Goal: Check status: Check status

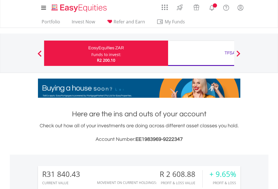
scroll to position [54, 88]
click at [91, 53] on div "Funds to invest:" at bounding box center [106, 55] width 30 height 6
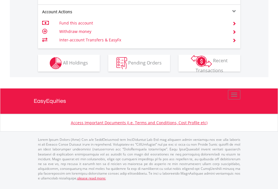
scroll to position [573, 0]
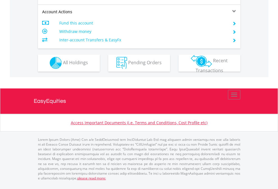
scroll to position [526, 0]
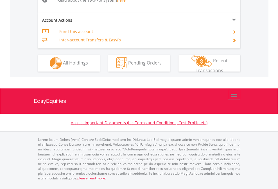
scroll to position [584, 0]
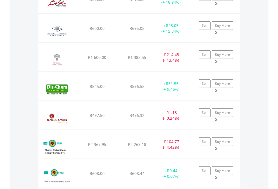
scroll to position [54, 88]
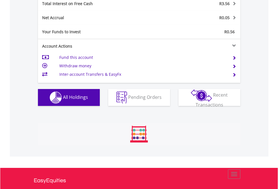
scroll to position [54, 88]
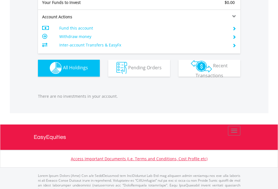
scroll to position [557, 0]
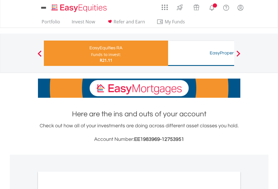
scroll to position [338, 0]
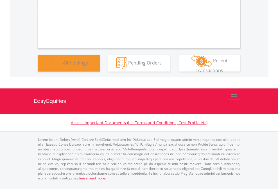
click at [63, 66] on span "All Holdings" at bounding box center [75, 62] width 25 height 6
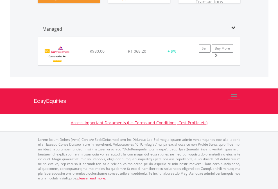
scroll to position [672, 0]
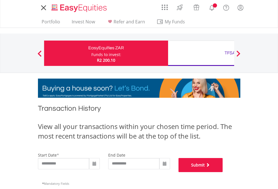
click at [223, 172] on button "Submit" at bounding box center [201, 165] width 44 height 14
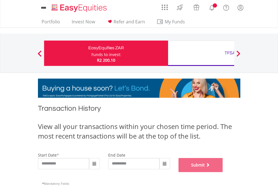
scroll to position [228, 0]
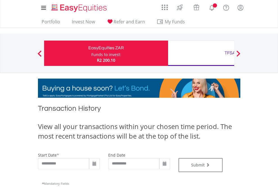
click at [201, 53] on div "TFSA" at bounding box center [230, 53] width 117 height 8
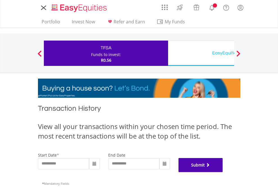
click at [223, 172] on button "Submit" at bounding box center [201, 165] width 44 height 14
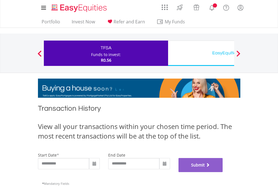
scroll to position [228, 0]
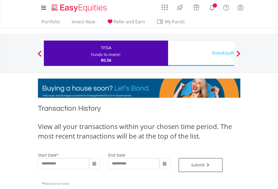
click at [201, 53] on div "EasyEquities USD" at bounding box center [230, 53] width 117 height 8
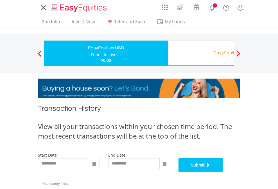
click at [223, 172] on button "Submit" at bounding box center [201, 165] width 44 height 14
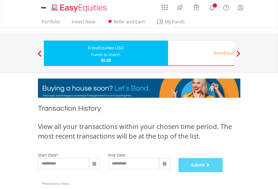
scroll to position [228, 0]
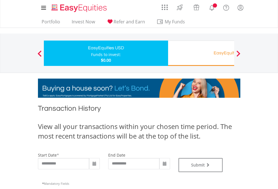
click at [201, 53] on div "EasyEquities RA" at bounding box center [230, 53] width 117 height 8
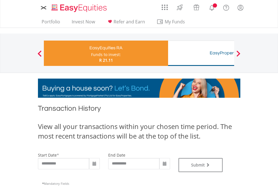
type input "**********"
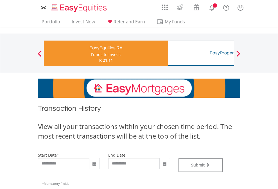
type input "**********"
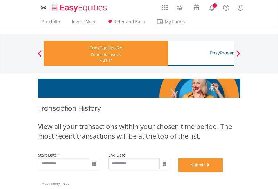
click at [223, 172] on button "Submit" at bounding box center [201, 165] width 44 height 14
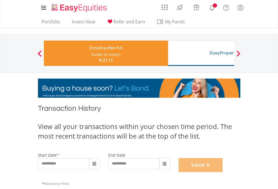
scroll to position [228, 0]
